Goal: Transaction & Acquisition: Download file/media

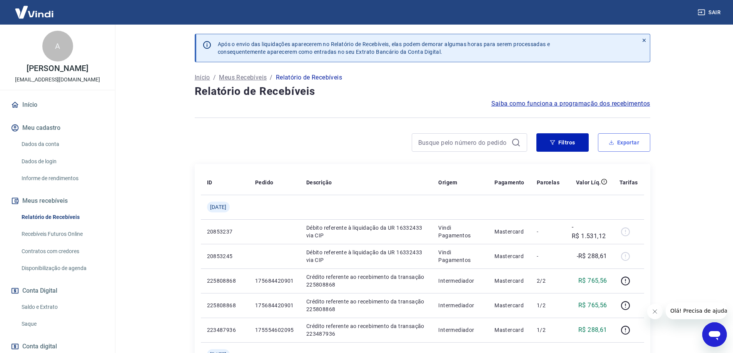
click at [620, 145] on button "Exportar" at bounding box center [624, 142] width 52 height 18
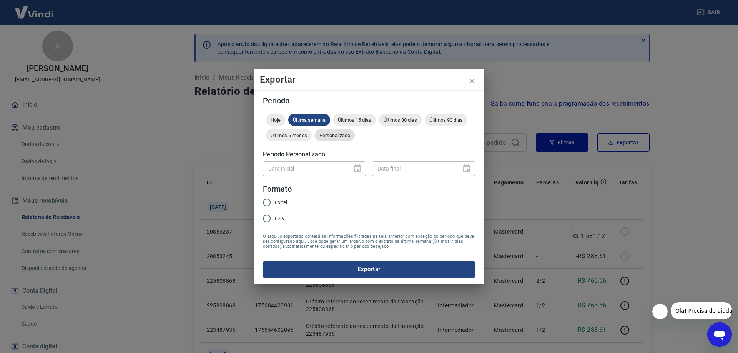
click at [339, 138] on span "Personalizado" at bounding box center [335, 136] width 40 height 6
click at [270, 200] on input "Excel" at bounding box center [267, 203] width 16 height 16
radio input "true"
click at [352, 167] on button "Choose date" at bounding box center [357, 168] width 15 height 15
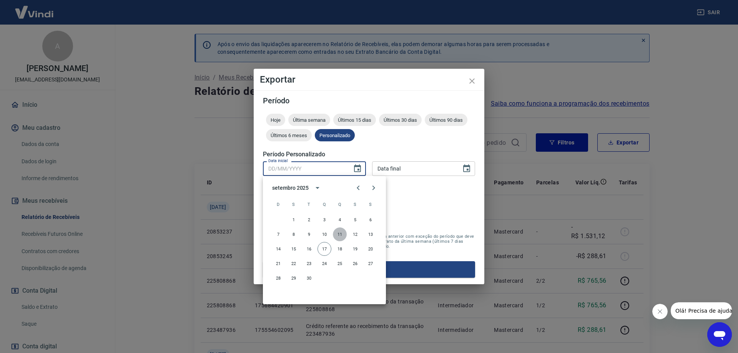
click at [340, 234] on button "11" at bounding box center [340, 235] width 14 height 14
type input "11/09/2025"
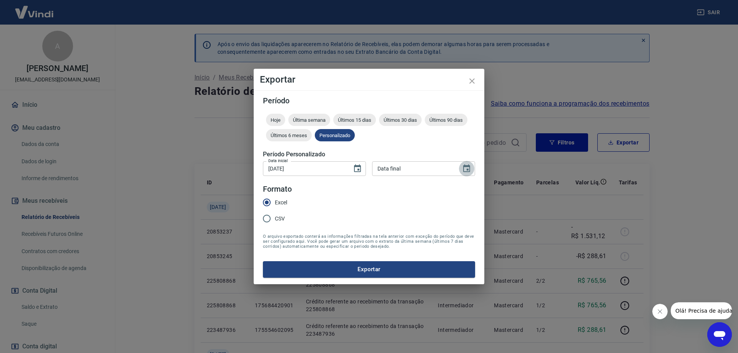
click at [470, 167] on icon "Choose date" at bounding box center [466, 169] width 7 height 8
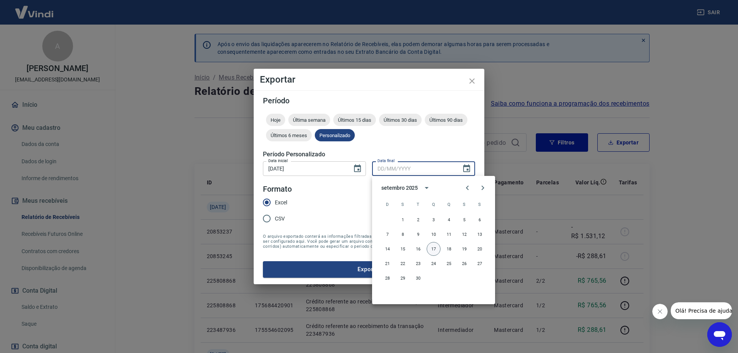
click at [434, 251] on button "17" at bounding box center [434, 249] width 14 height 14
type input "17/09/2025"
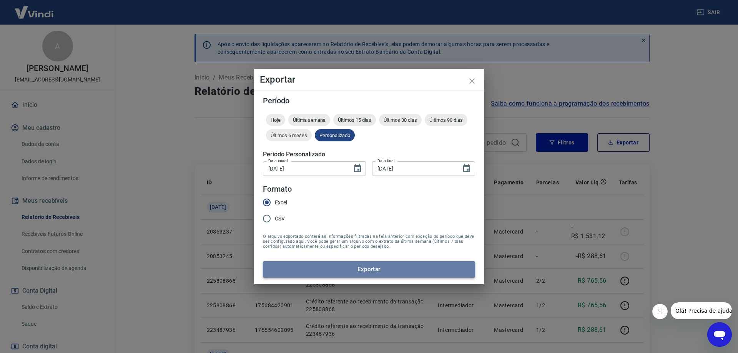
click at [365, 270] on button "Exportar" at bounding box center [369, 269] width 212 height 16
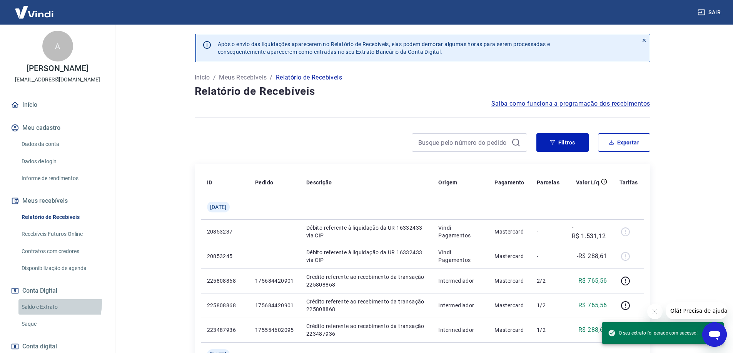
click at [48, 311] on link "Saldo e Extrato" at bounding box center [61, 308] width 87 height 16
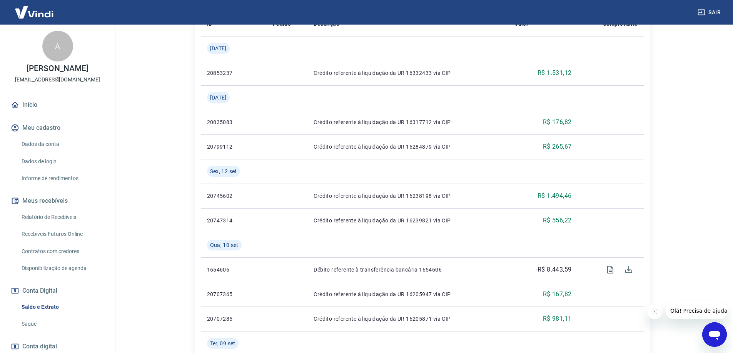
scroll to position [154, 0]
